Goal: Find specific page/section: Find specific page/section

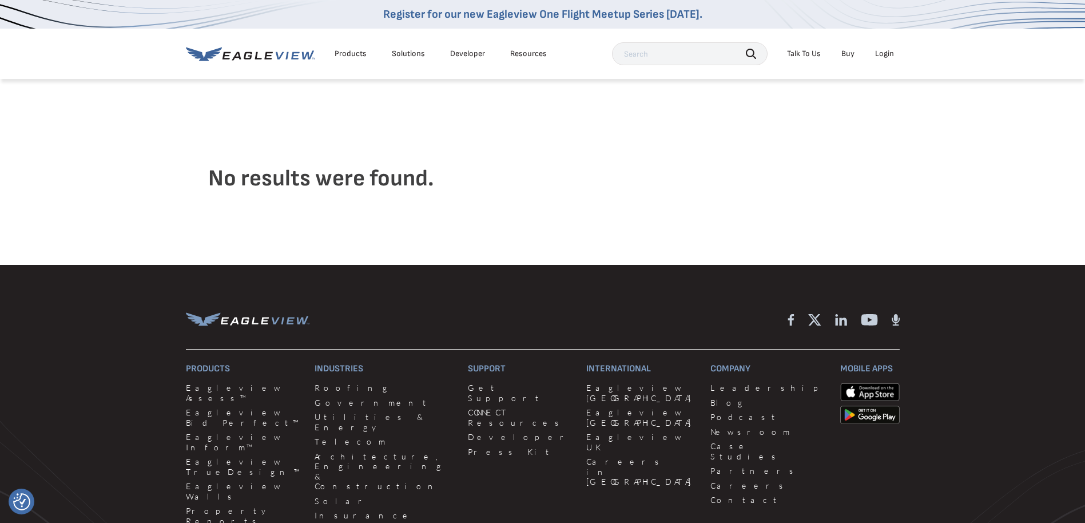
click at [280, 52] on icon at bounding box center [250, 54] width 129 height 14
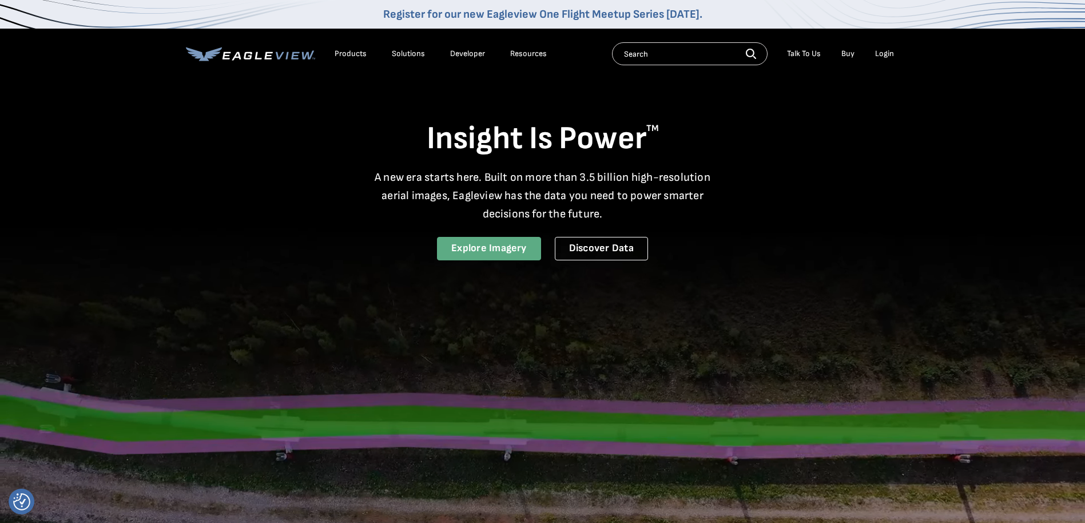
click at [486, 250] on link "Explore Imagery" at bounding box center [489, 248] width 104 height 23
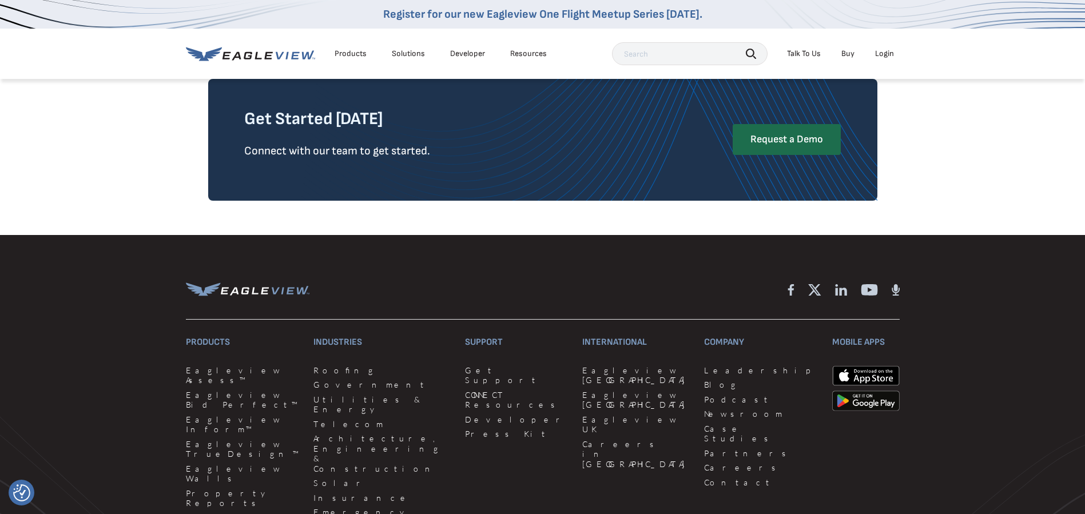
scroll to position [3015, 0]
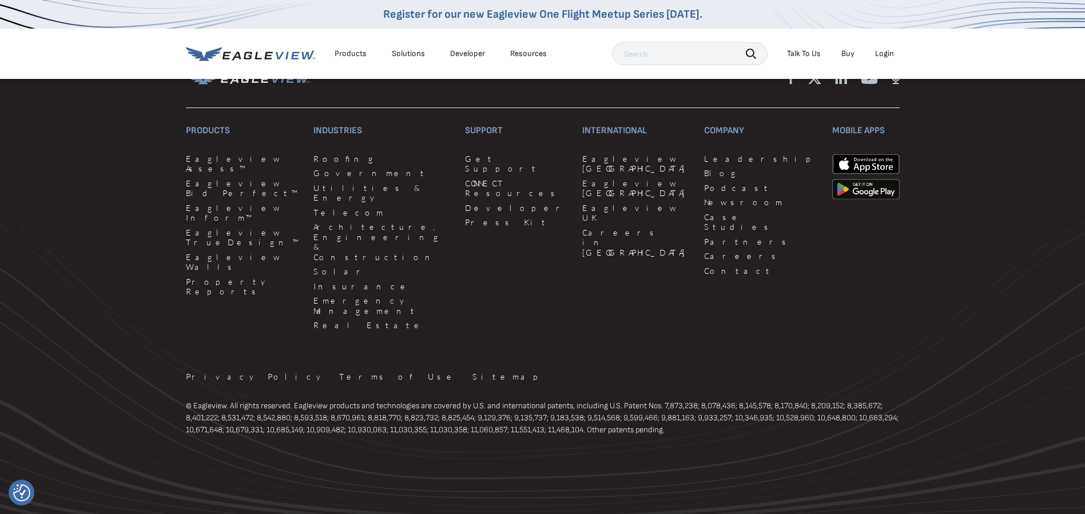
click at [888, 55] on div "Login" at bounding box center [884, 54] width 19 height 10
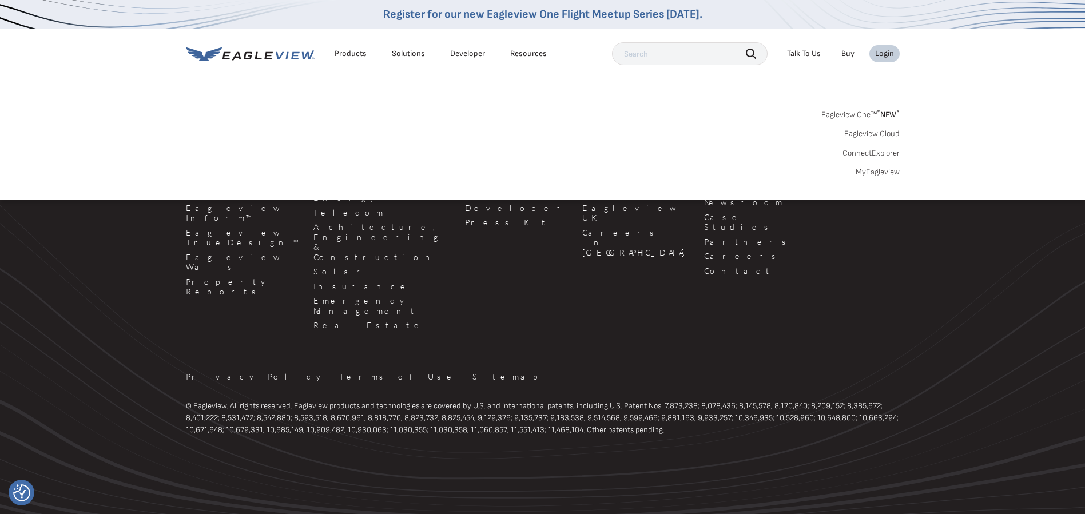
click at [886, 150] on link "ConnectExplorer" at bounding box center [871, 153] width 57 height 10
